Goal: Navigation & Orientation: Find specific page/section

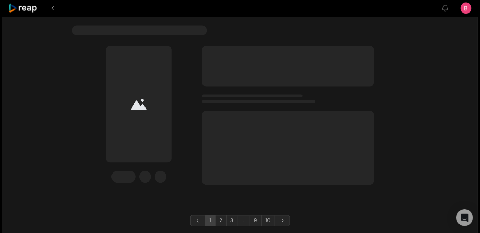
scroll to position [2471, 0]
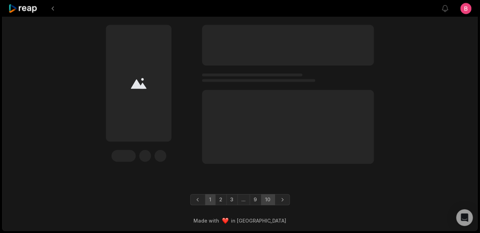
click at [272, 197] on link "10" at bounding box center [268, 199] width 14 height 11
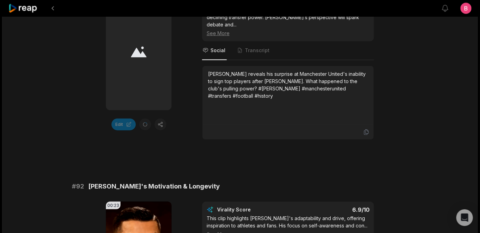
scroll to position [84, 0]
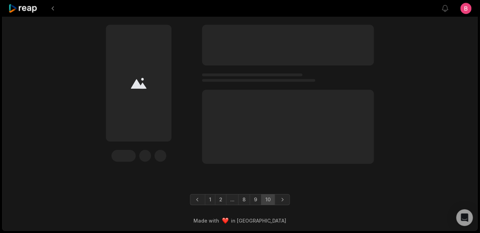
scroll to position [1783, 0]
